Goal: Task Accomplishment & Management: Complete application form

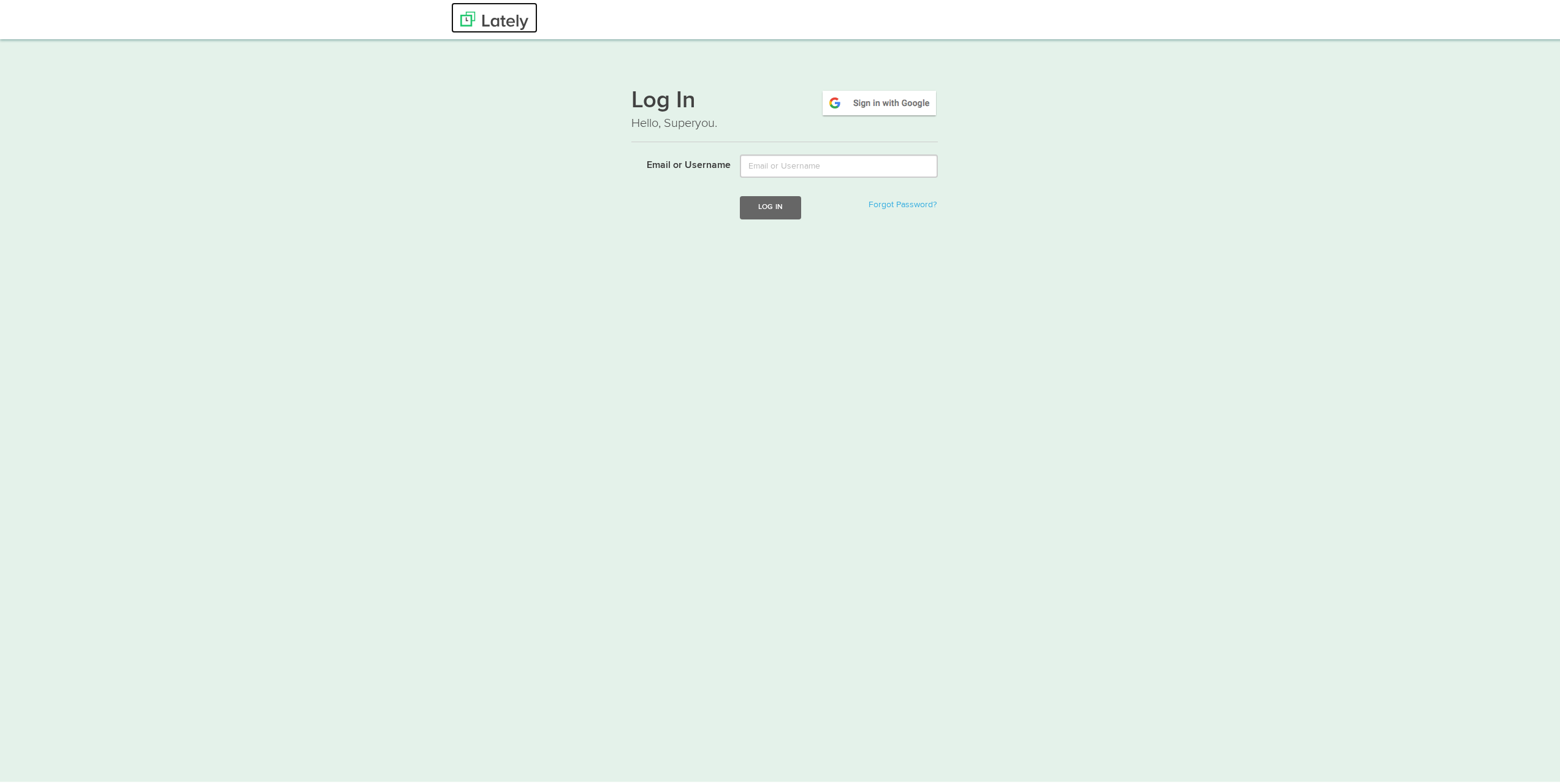
click at [499, 21] on img at bounding box center [494, 18] width 68 height 18
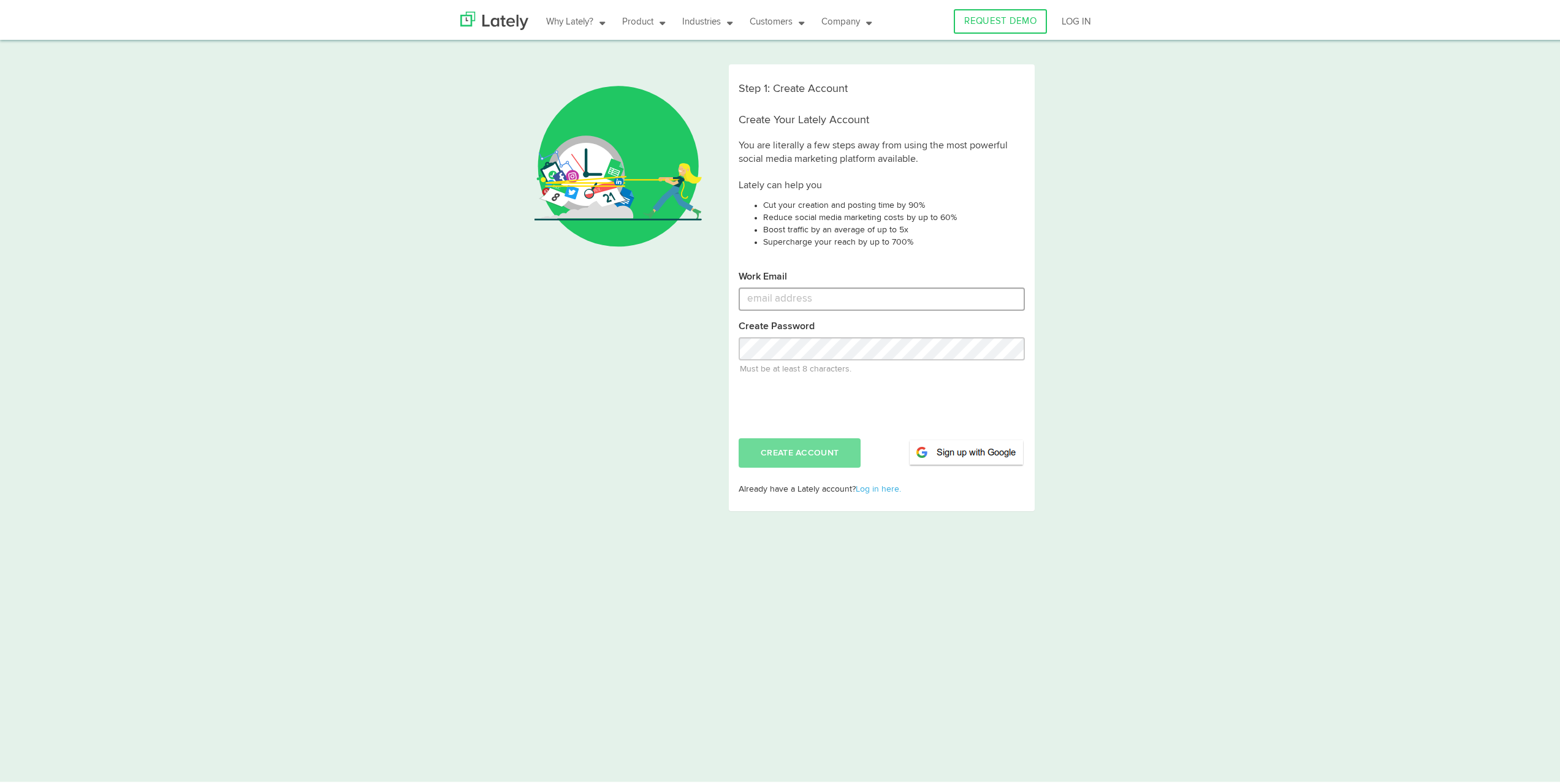
click at [771, 295] on input "Work Email" at bounding box center [882, 296] width 287 height 23
type input "[EMAIL_ADDRESS][DOMAIN_NAME]"
click at [781, 296] on input "Work Email" at bounding box center [882, 296] width 287 height 23
type input "admin@reefib.com.au"
click at [782, 451] on button "CREATE ACCOUNT" at bounding box center [800, 450] width 122 height 30
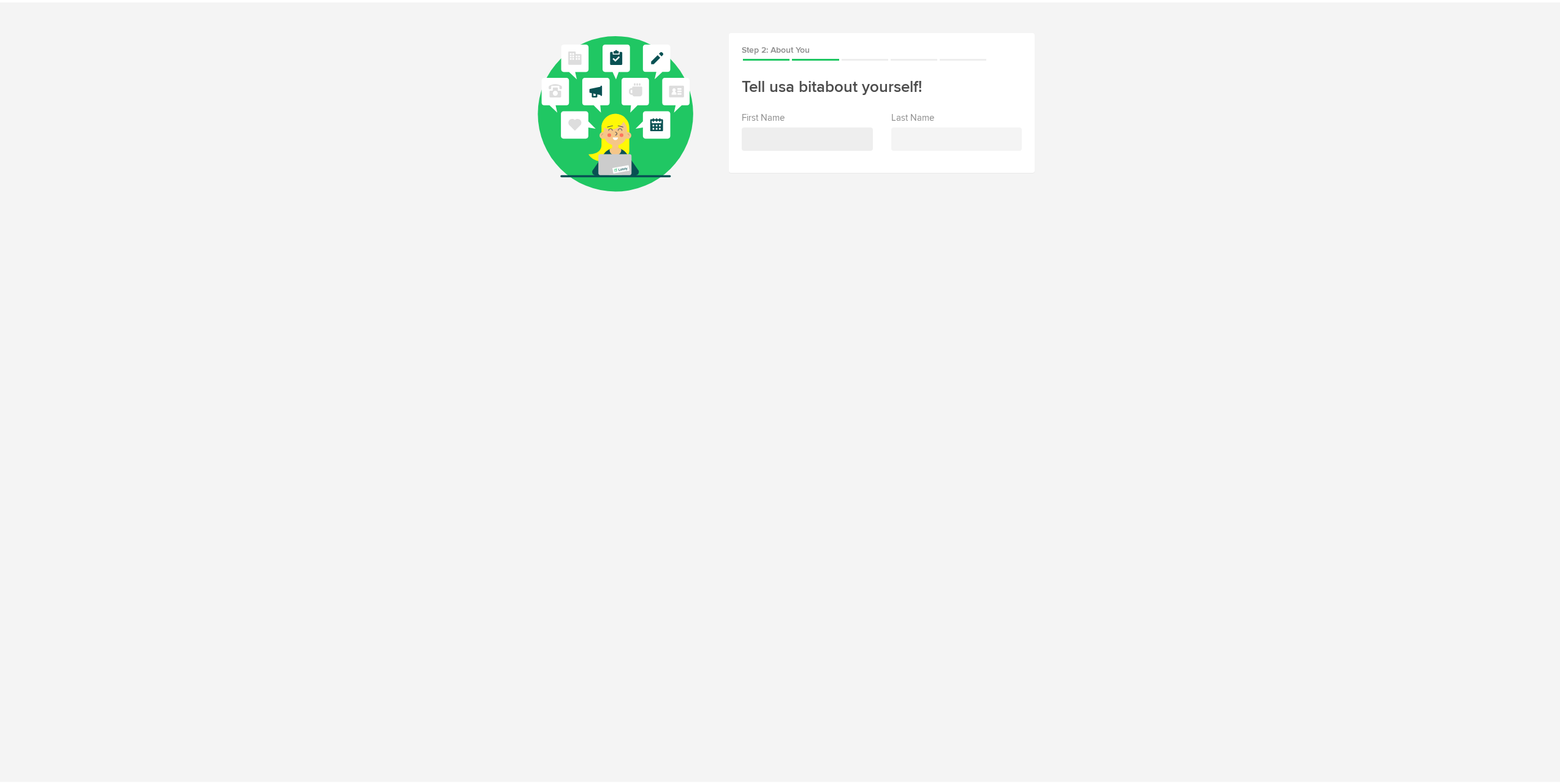
click at [810, 138] on input "text" at bounding box center [807, 137] width 131 height 23
drag, startPoint x: 778, startPoint y: 137, endPoint x: 719, endPoint y: 141, distance: 59.1
click at [720, 141] on div "Step 2: About You Tell us a bit about yourself! First Name ca Last Name" at bounding box center [882, 131] width 324 height 201
type input "Caroline"
type input "Holland"
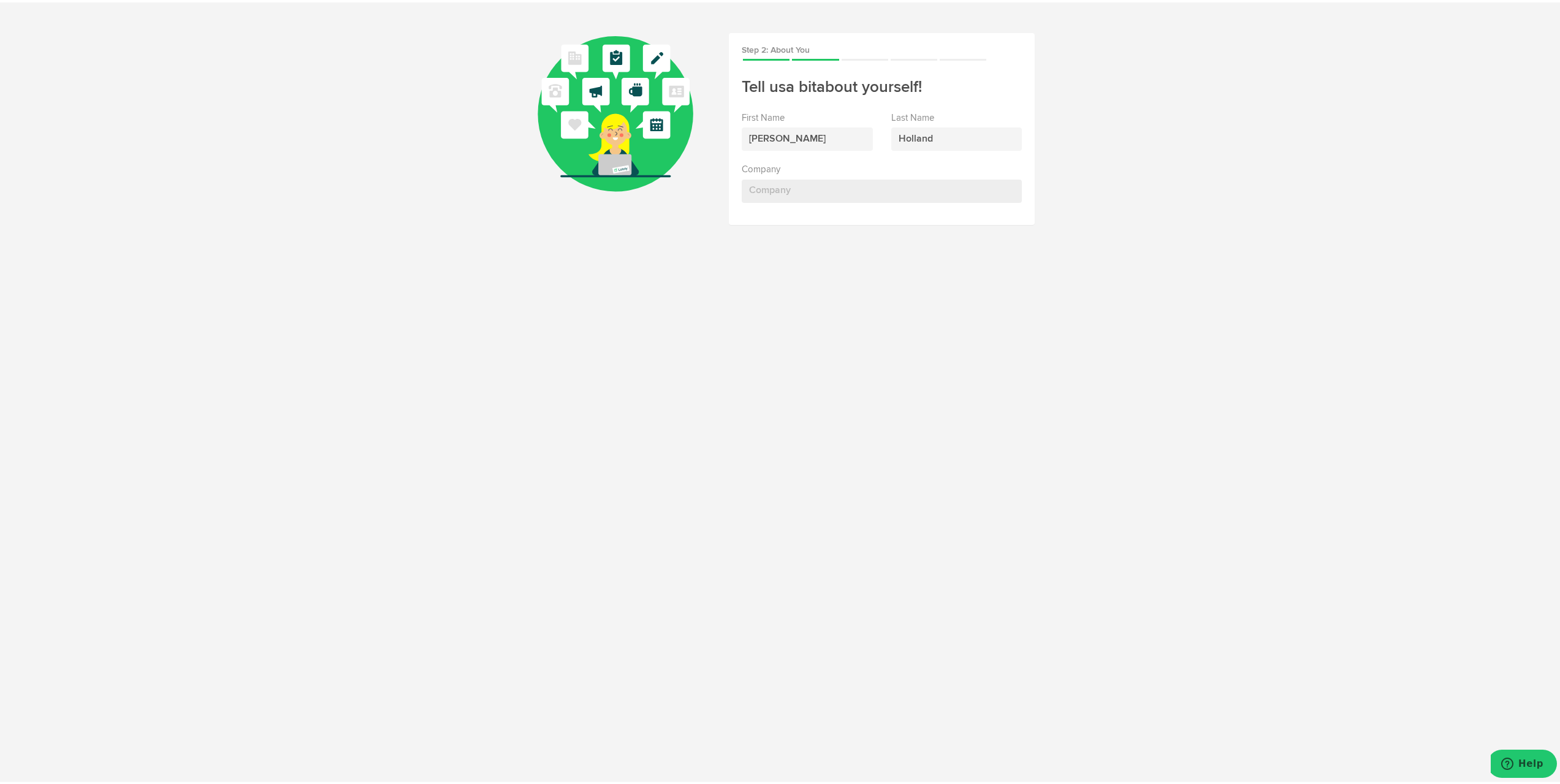
click at [753, 179] on input "Company" at bounding box center [882, 189] width 280 height 23
type input "various"
click at [773, 241] on input "Title/Position" at bounding box center [882, 240] width 280 height 23
type input "Director"
click at [781, 297] on input at bounding box center [882, 292] width 280 height 23
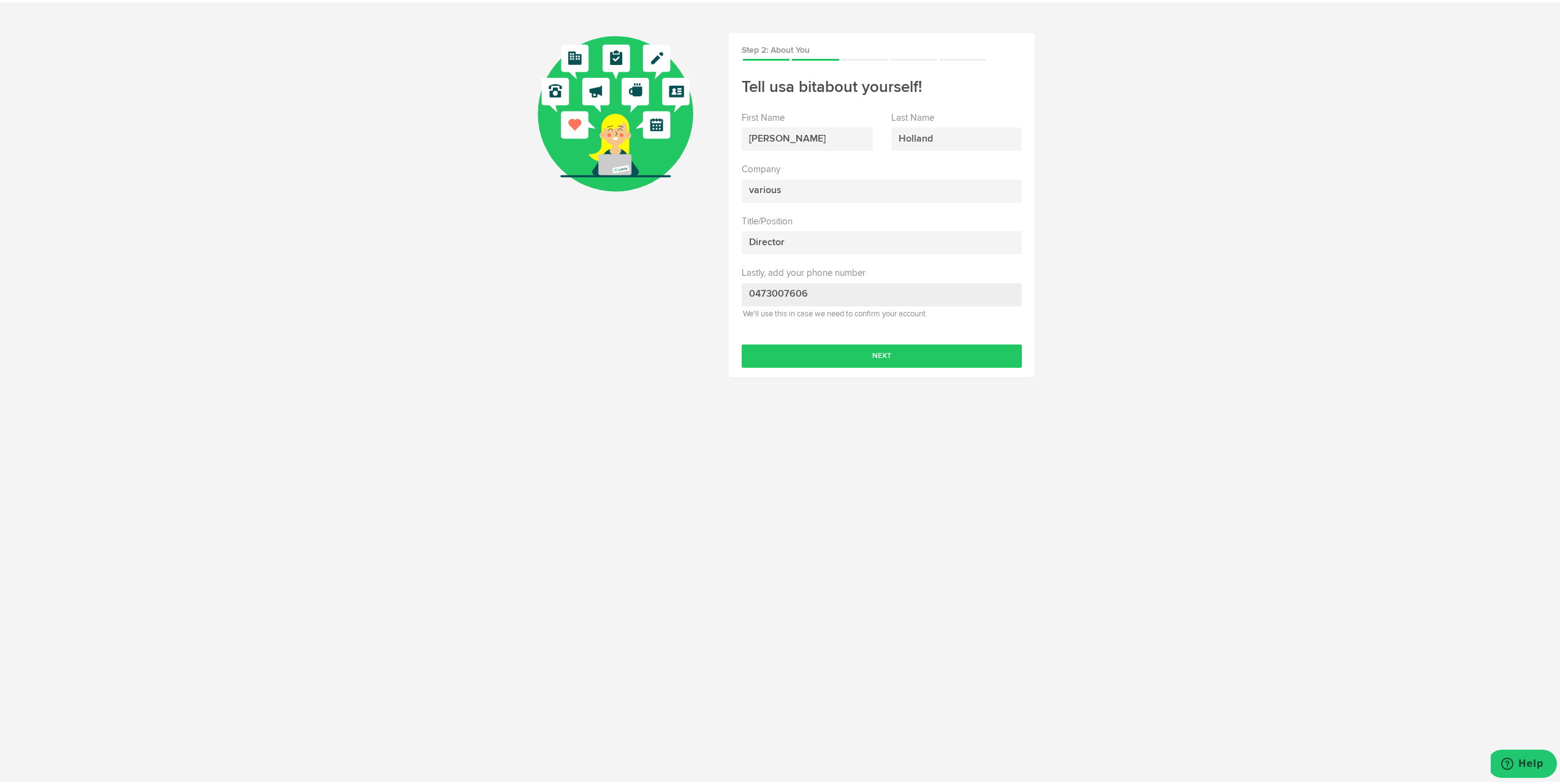
click at [748, 290] on input "0473007606" at bounding box center [882, 292] width 280 height 23
type input "61473007606"
click at [874, 351] on button "Next" at bounding box center [882, 354] width 280 height 23
